Goal: Transaction & Acquisition: Purchase product/service

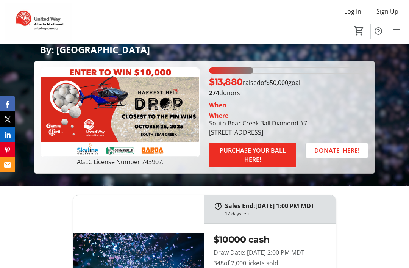
scroll to position [123, 0]
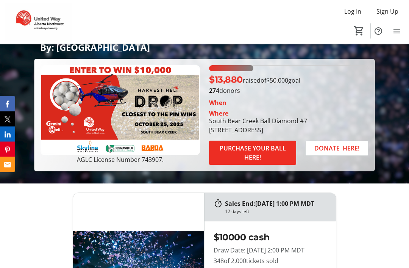
click at [255, 162] on span "PURCHASE YOUR BALL HERE!" at bounding box center [252, 153] width 69 height 18
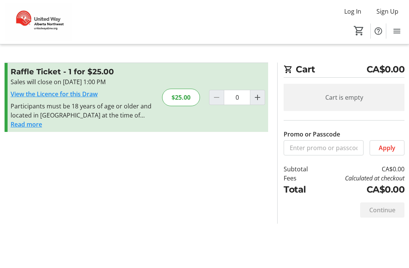
click at [255, 100] on mat-icon "Increment by one" at bounding box center [257, 97] width 9 height 9
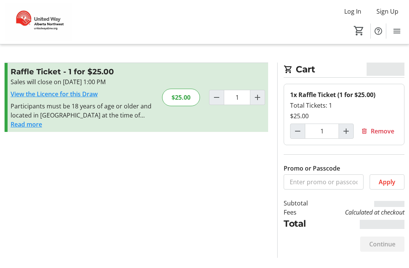
click at [256, 99] on mat-icon "Increment by one" at bounding box center [257, 97] width 9 height 9
type input "2"
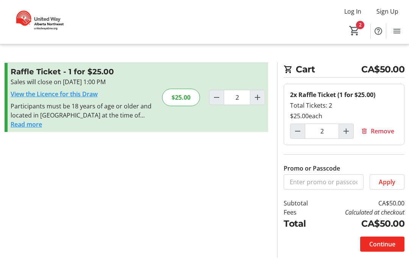
click at [383, 244] on span "Continue" at bounding box center [382, 243] width 26 height 9
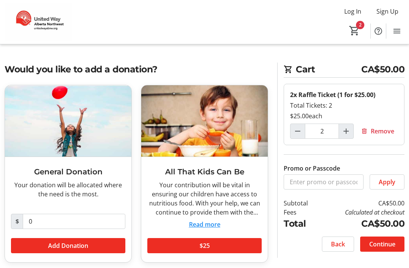
click at [220, 245] on span at bounding box center [204, 245] width 114 height 18
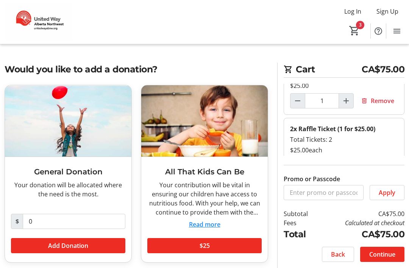
scroll to position [19, 0]
click at [378, 101] on span "Remove" at bounding box center [382, 101] width 23 height 9
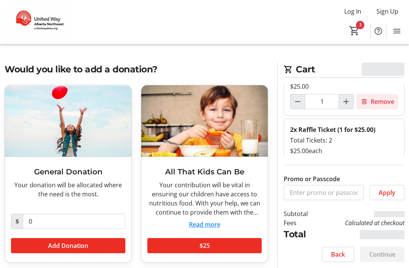
scroll to position [0, 0]
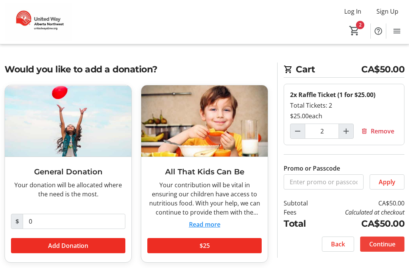
click at [389, 244] on span "Continue" at bounding box center [382, 243] width 26 height 9
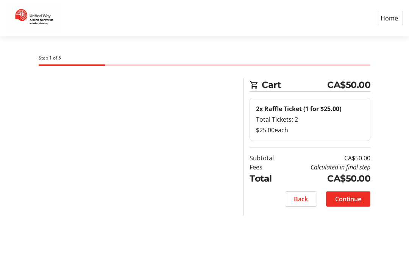
select select "CA"
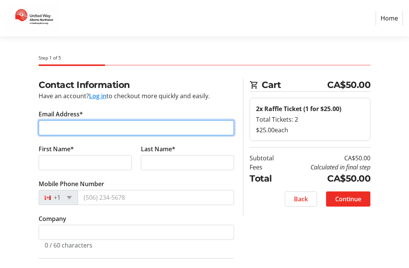
click at [53, 128] on input "Email Address*" at bounding box center [136, 127] width 195 height 15
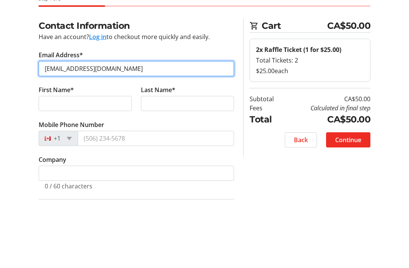
type input "[EMAIL_ADDRESS][DOMAIN_NAME]"
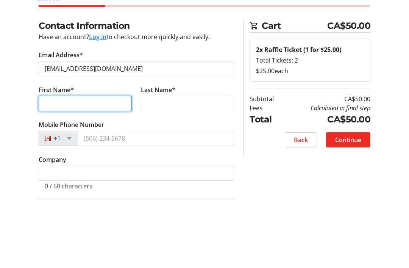
click at [83, 155] on input "First Name*" at bounding box center [85, 162] width 93 height 15
type input "[PERSON_NAME]"
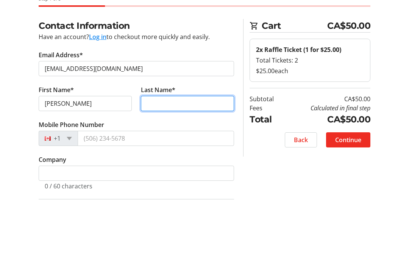
click at [172, 155] on input "Last Name*" at bounding box center [187, 162] width 93 height 15
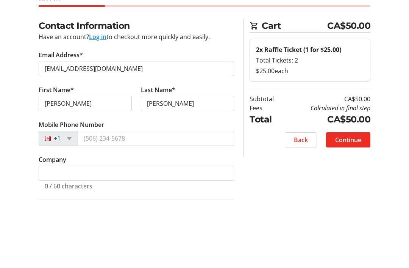
scroll to position [59, 0]
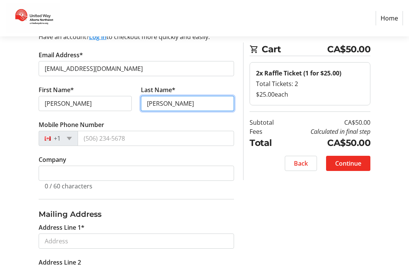
type input "[PERSON_NAME]"
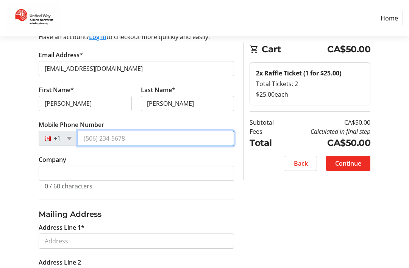
click at [122, 138] on input "Mobile Phone Number" at bounding box center [156, 138] width 156 height 15
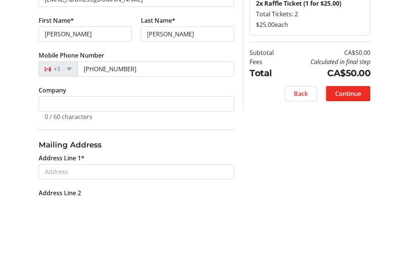
scroll to position [129, 0]
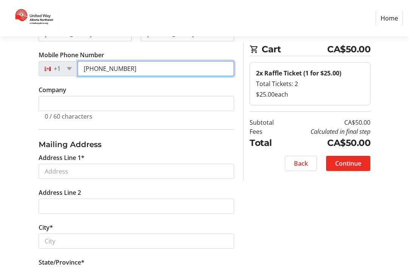
type input "[PHONE_NUMBER]"
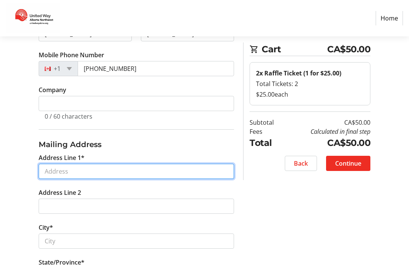
click at [51, 171] on input "Address Line 1*" at bounding box center [136, 171] width 195 height 15
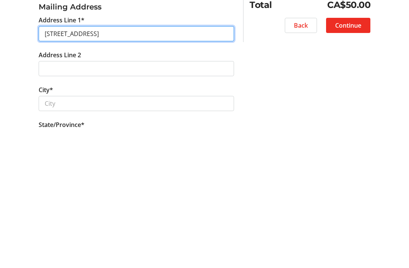
type input "[STREET_ADDRESS]"
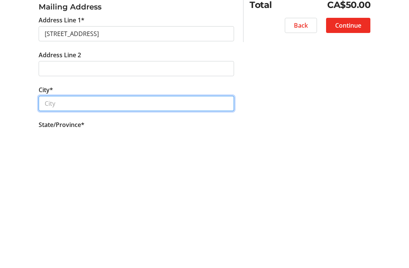
click at [105, 234] on input "City*" at bounding box center [136, 241] width 195 height 15
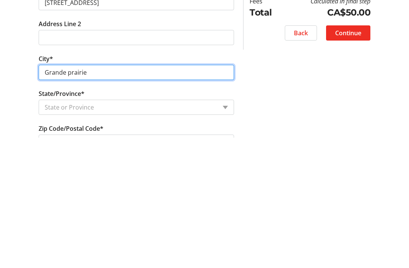
type input "Grande prairie"
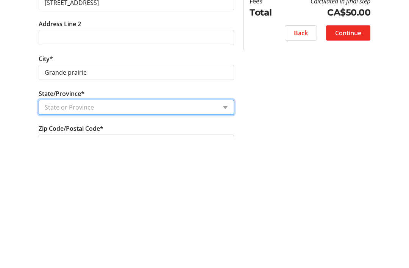
click at [181, 230] on select "State or Province State or Province [GEOGRAPHIC_DATA] [GEOGRAPHIC_DATA] [GEOGRA…" at bounding box center [136, 237] width 195 height 15
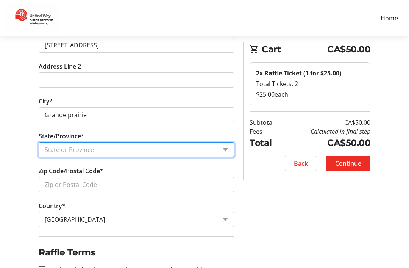
select select "AB"
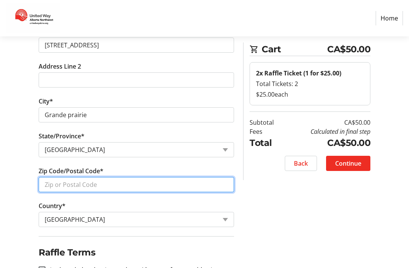
click at [49, 186] on input "Zip Code/Postal Code*" at bounding box center [136, 184] width 195 height 15
type input "T8w 2k9"
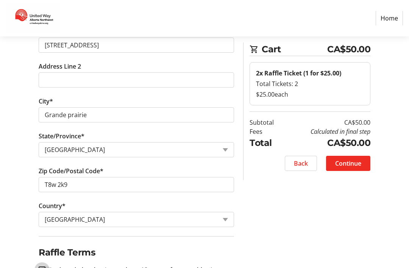
click at [41, 267] on input "I acknowledge that I am at least 18 years of age or older.*" at bounding box center [42, 269] width 7 height 7
checkbox input "true"
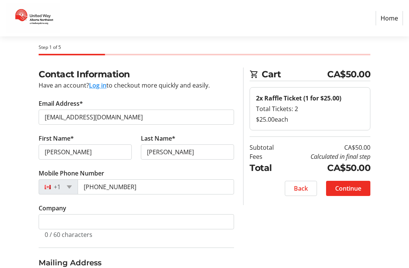
scroll to position [9, 0]
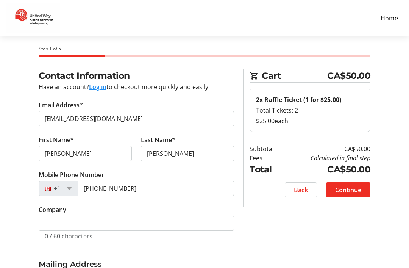
click at [354, 190] on span "Continue" at bounding box center [348, 189] width 26 height 9
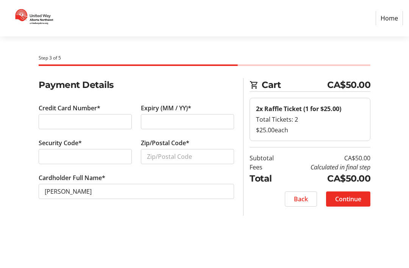
click at [48, 126] on div at bounding box center [85, 121] width 93 height 15
click at [80, 126] on div at bounding box center [85, 121] width 93 height 15
click at [72, 114] on div at bounding box center [85, 121] width 93 height 15
click at [67, 126] on div at bounding box center [85, 121] width 93 height 15
click at [64, 127] on div at bounding box center [85, 121] width 93 height 15
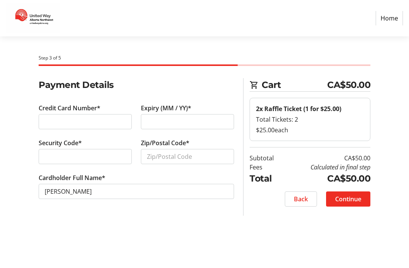
click at [58, 127] on div at bounding box center [85, 121] width 93 height 15
click at [89, 127] on div at bounding box center [85, 121] width 93 height 15
click at [97, 115] on div at bounding box center [85, 121] width 93 height 15
click at [173, 126] on div at bounding box center [187, 121] width 93 height 15
click at [176, 126] on div at bounding box center [187, 121] width 93 height 15
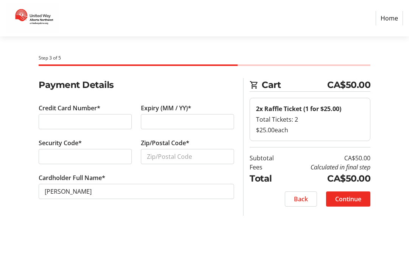
click at [87, 126] on div at bounding box center [85, 121] width 93 height 15
click at [71, 117] on div at bounding box center [85, 121] width 93 height 15
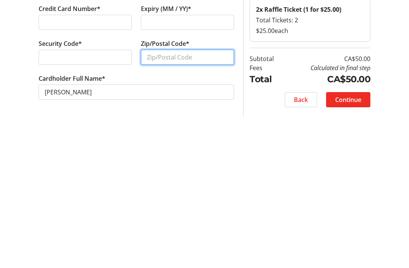
click at [177, 149] on input "Zip/Postal Code*" at bounding box center [187, 156] width 93 height 15
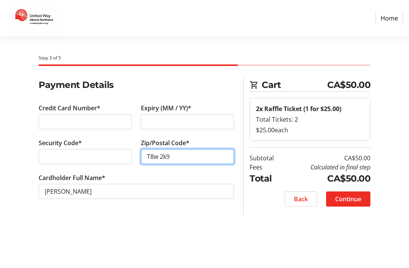
type input "T8w 2k9"
click at [355, 194] on span "Continue" at bounding box center [348, 198] width 26 height 9
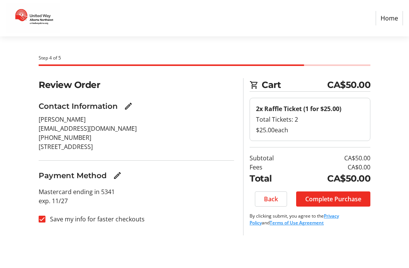
click at [344, 202] on span "Complete Purchase" at bounding box center [333, 198] width 56 height 9
